Goal: Information Seeking & Learning: Learn about a topic

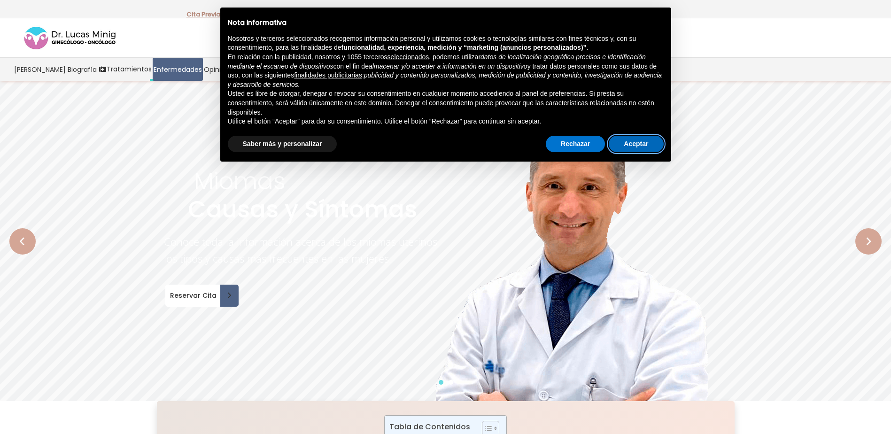
drag, startPoint x: 630, startPoint y: 144, endPoint x: 572, endPoint y: 160, distance: 60.4
click at [630, 144] on button "Aceptar" at bounding box center [636, 144] width 54 height 17
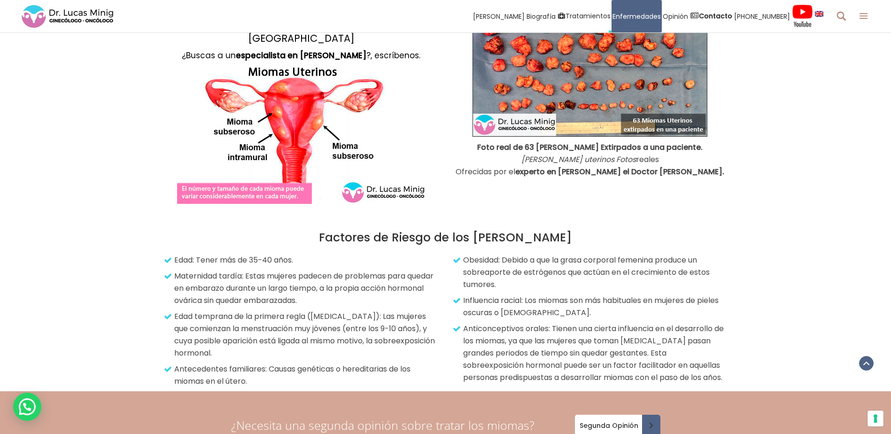
scroll to position [986, 0]
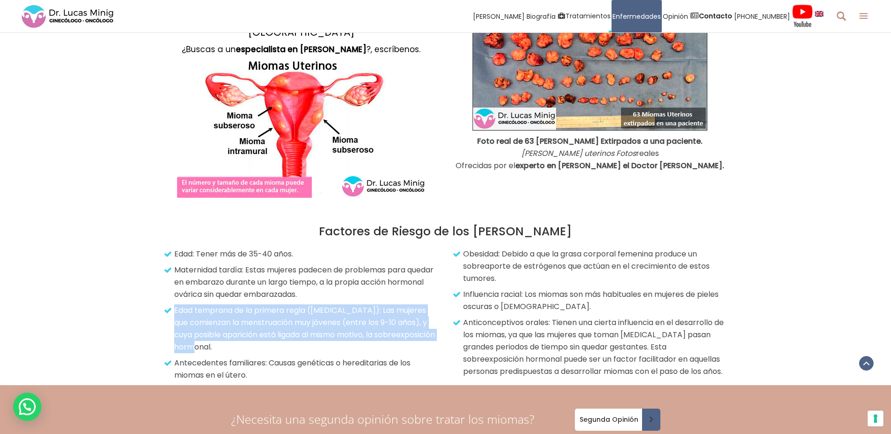
drag, startPoint x: 174, startPoint y: 298, endPoint x: 234, endPoint y: 338, distance: 71.5
click at [234, 338] on p "Edad temprana de la primera regla ([MEDICAL_DATA]): Las mujeres que comienzan l…" at bounding box center [302, 328] width 272 height 49
drag, startPoint x: 234, startPoint y: 338, endPoint x: 227, endPoint y: 338, distance: 7.0
click at [227, 338] on p "Edad temprana de la primera regla ([MEDICAL_DATA]): Las mujeres que comienzan l…" at bounding box center [302, 328] width 272 height 49
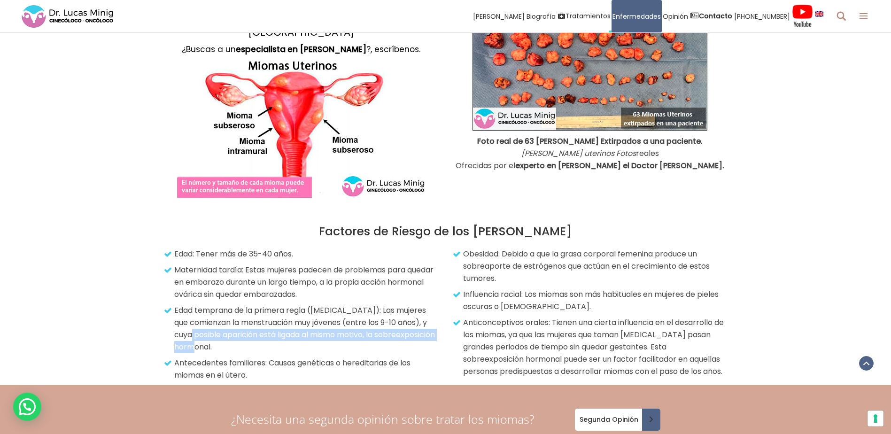
drag, startPoint x: 192, startPoint y: 324, endPoint x: 392, endPoint y: 330, distance: 200.2
click at [392, 330] on p "Edad temprana de la primera regla ([MEDICAL_DATA]): Las mujeres que comienzan l…" at bounding box center [302, 328] width 272 height 49
drag, startPoint x: 392, startPoint y: 330, endPoint x: 325, endPoint y: 340, distance: 67.9
click at [325, 340] on p "Edad temprana de la primera regla ([MEDICAL_DATA]): Las mujeres que comienzan l…" at bounding box center [302, 328] width 272 height 49
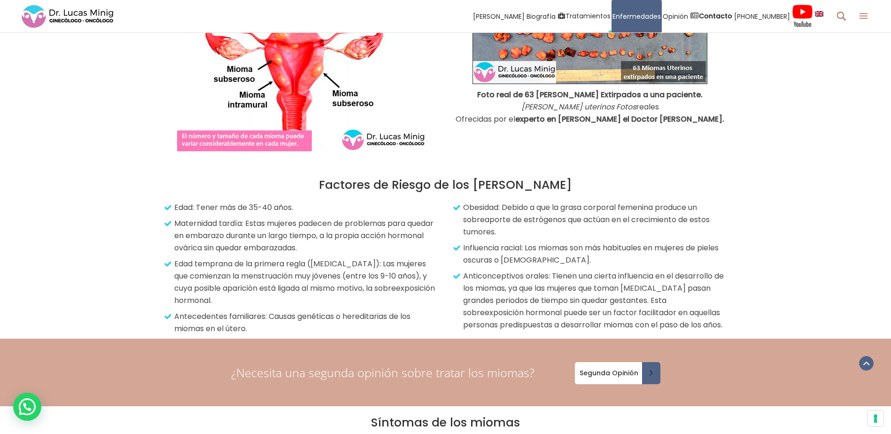
scroll to position [1033, 0]
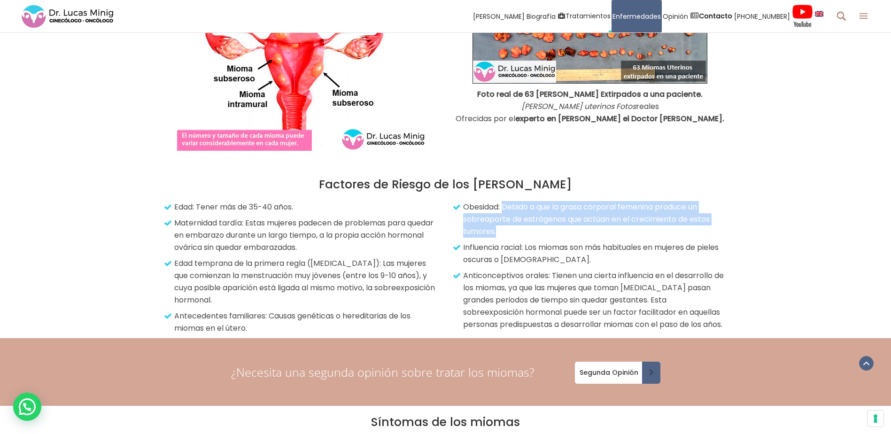
drag, startPoint x: 505, startPoint y: 194, endPoint x: 539, endPoint y: 218, distance: 42.1
click at [539, 218] on p "Obesidad: Debido a que la grasa corporal femenina produce un sobreaporte de est…" at bounding box center [591, 219] width 272 height 37
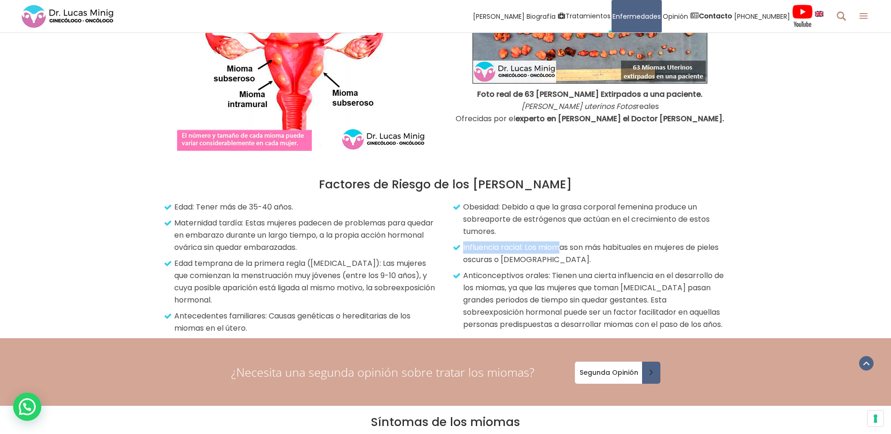
drag, startPoint x: 462, startPoint y: 235, endPoint x: 565, endPoint y: 235, distance: 102.9
click at [565, 241] on p "Influencia racial: Los miomas son más habituales en mujeres de pieles oscuras o…" at bounding box center [591, 253] width 272 height 24
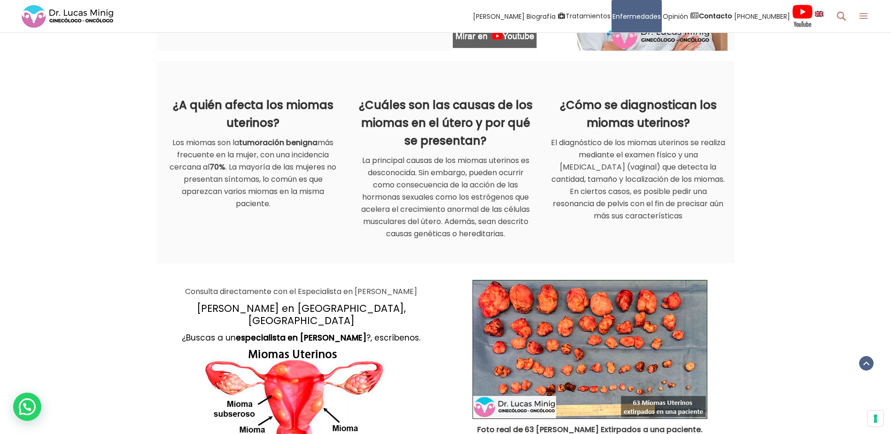
scroll to position [689, 0]
